Goal: Task Accomplishment & Management: Manage account settings

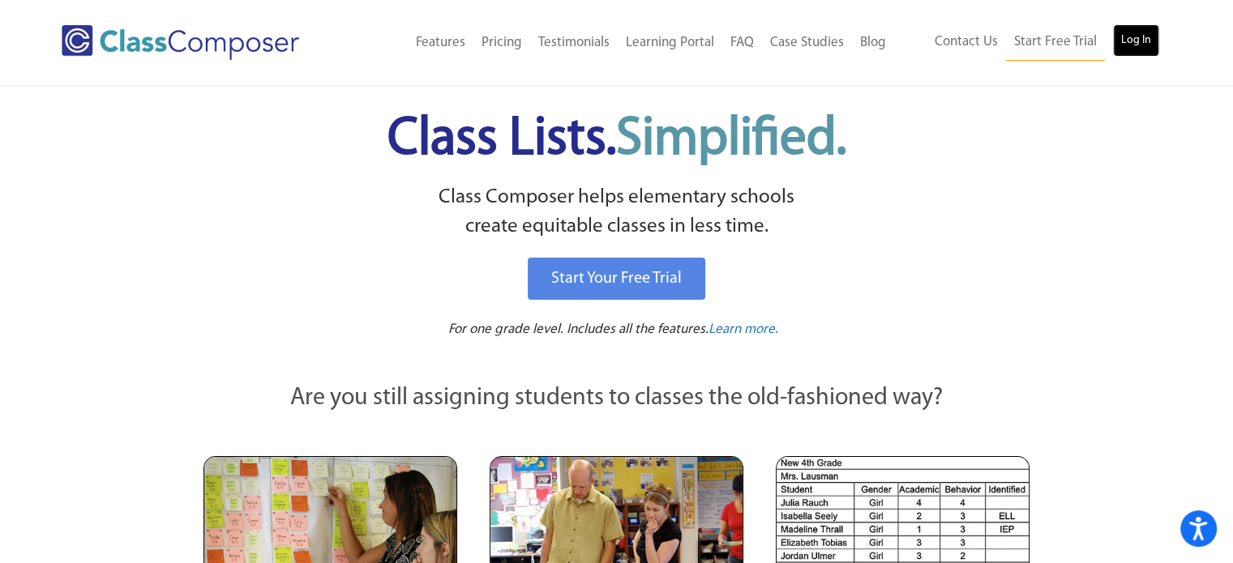
click at [1154, 38] on link "Log In" at bounding box center [1136, 40] width 46 height 32
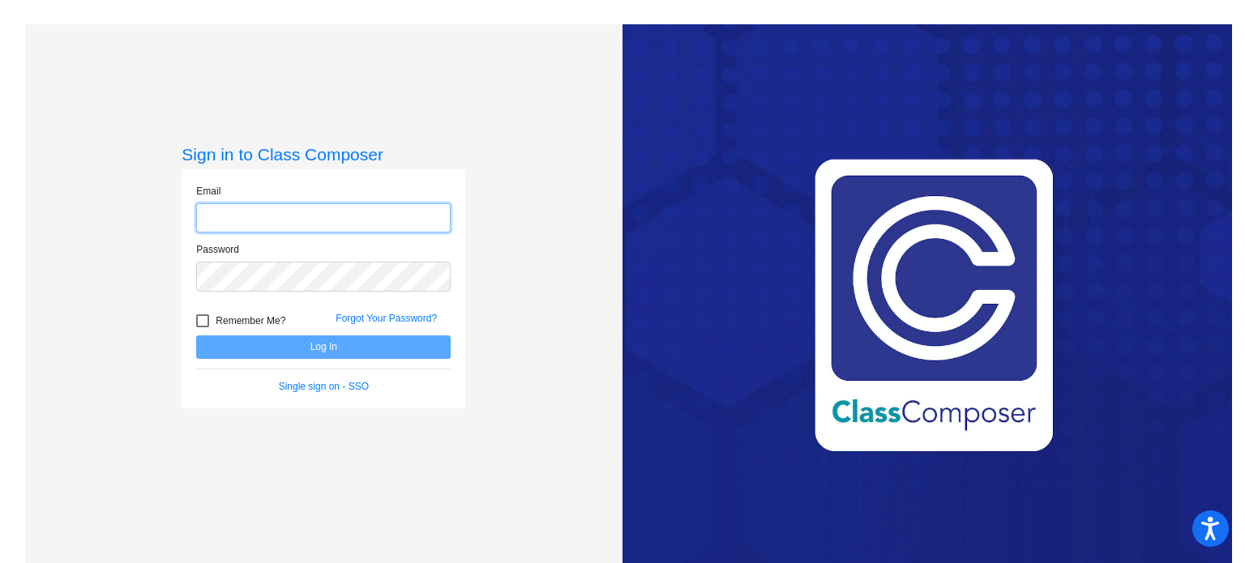
type input "cthonus@monomoy.edu"
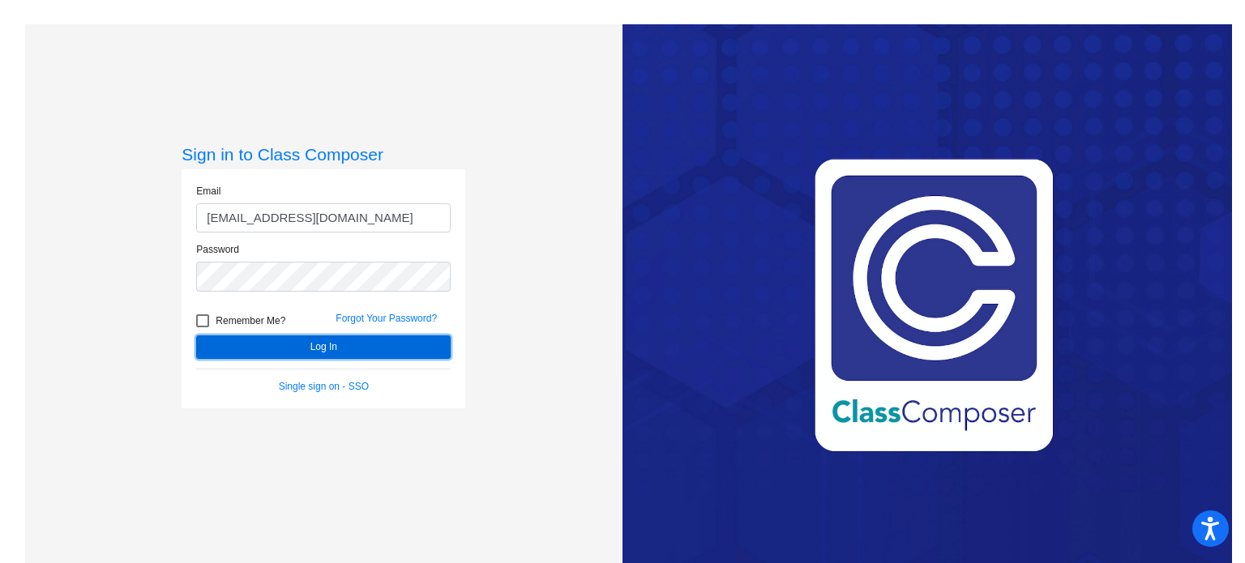
click at [321, 349] on button "Log In" at bounding box center [323, 348] width 255 height 24
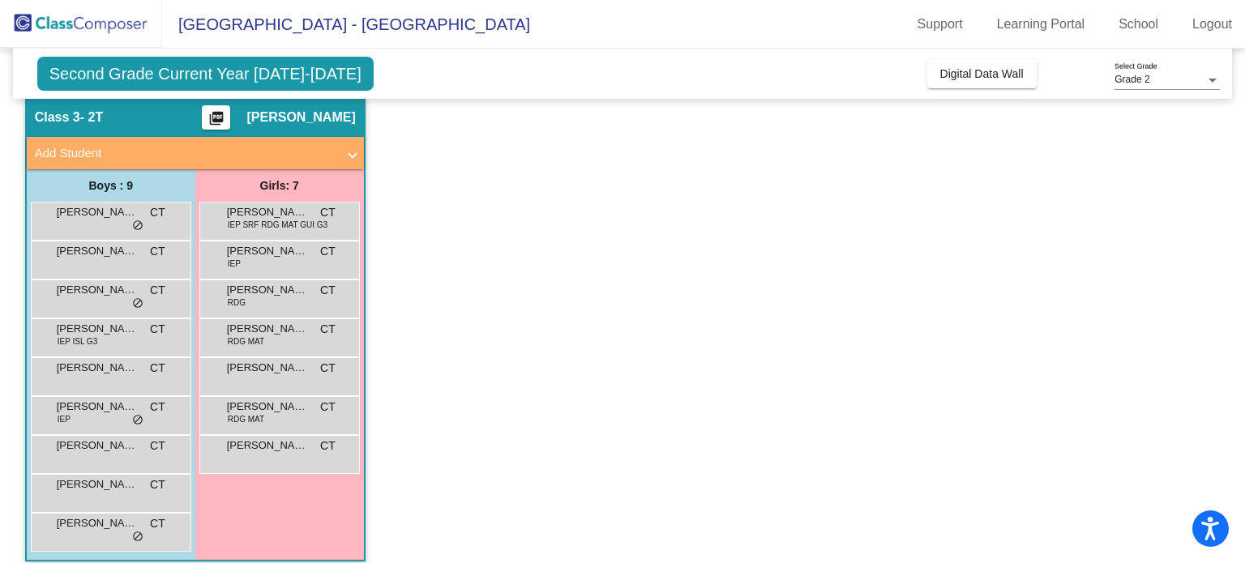
scroll to position [71, 0]
